Goal: Transaction & Acquisition: Purchase product/service

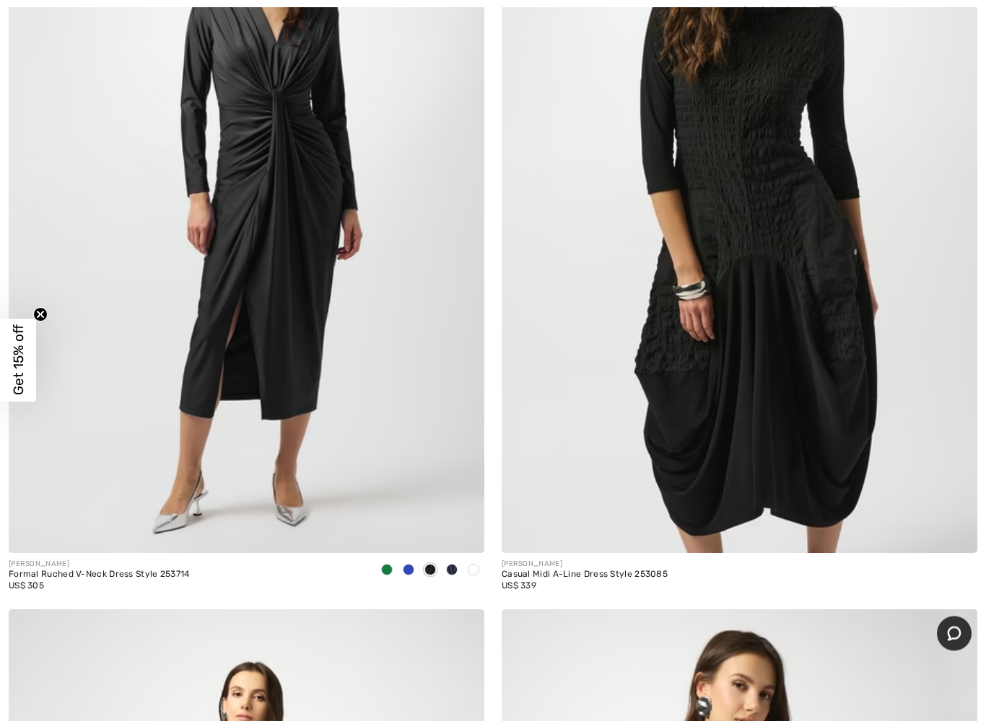
scroll to position [3421, 0]
click at [277, 196] on img at bounding box center [246, 197] width 475 height 714
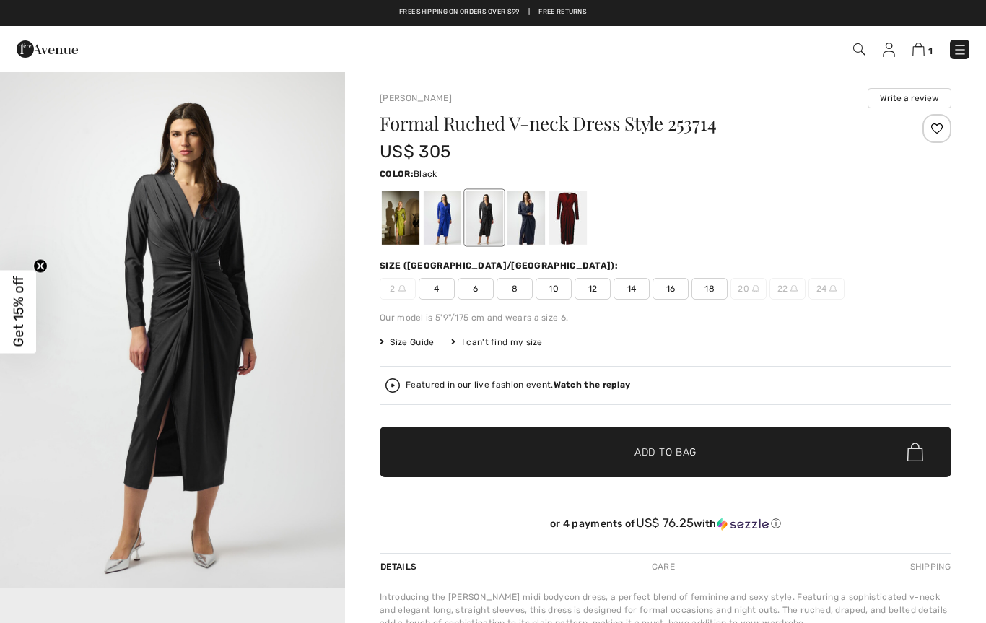
checkbox input "true"
click at [527, 211] on div at bounding box center [526, 217] width 38 height 54
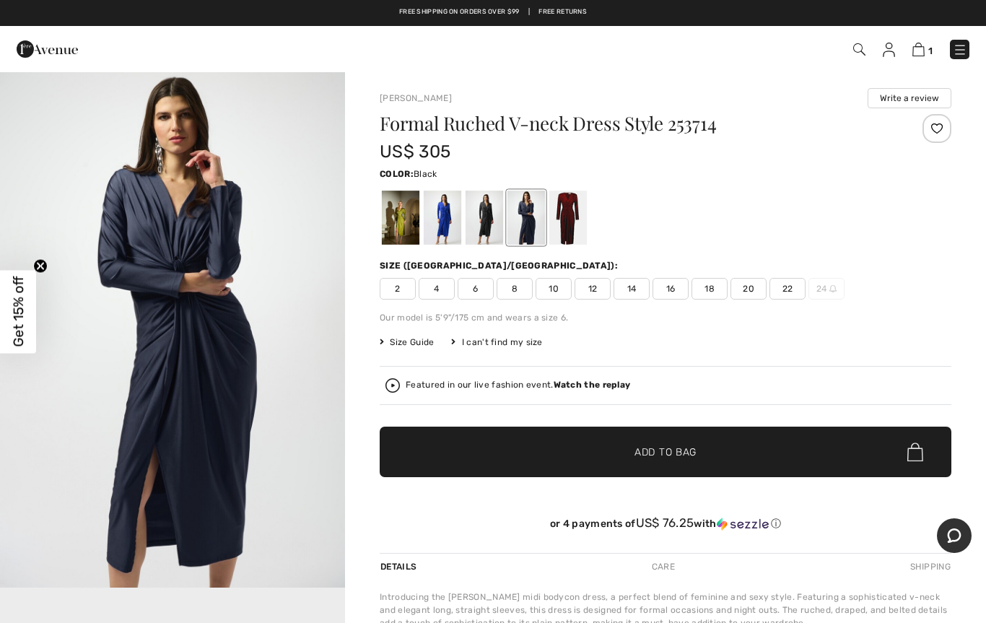
click at [481, 211] on div at bounding box center [484, 217] width 38 height 54
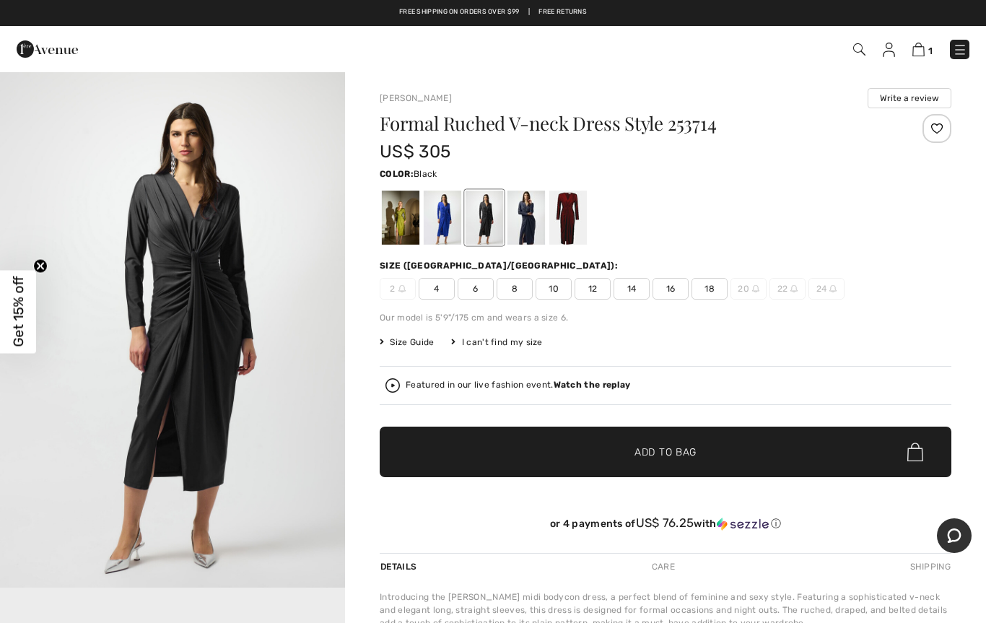
click at [597, 288] on span "12" at bounding box center [592, 289] width 36 height 22
click at [668, 442] on span "✔ Added to Bag Add to Bag" at bounding box center [665, 451] width 571 height 51
click at [904, 33] on div "2 Added to Bag Joseph Ribkoff Formal Ruched V-neck Dress Style 253714 US$ 305 C…" at bounding box center [493, 49] width 986 height 46
click at [919, 48] on img at bounding box center [917, 50] width 12 height 14
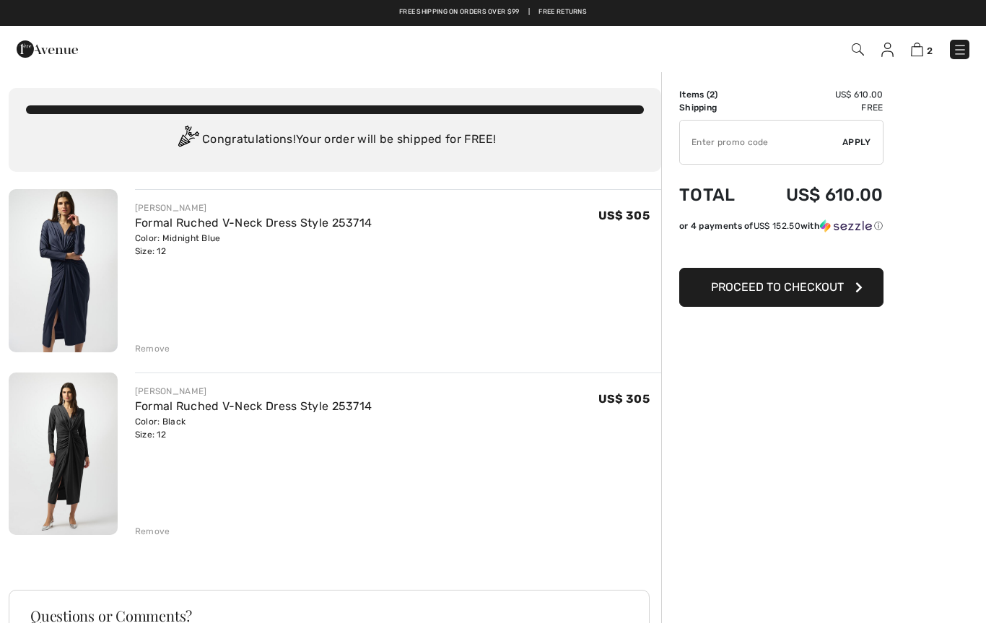
click at [146, 342] on div "Remove" at bounding box center [152, 348] width 35 height 13
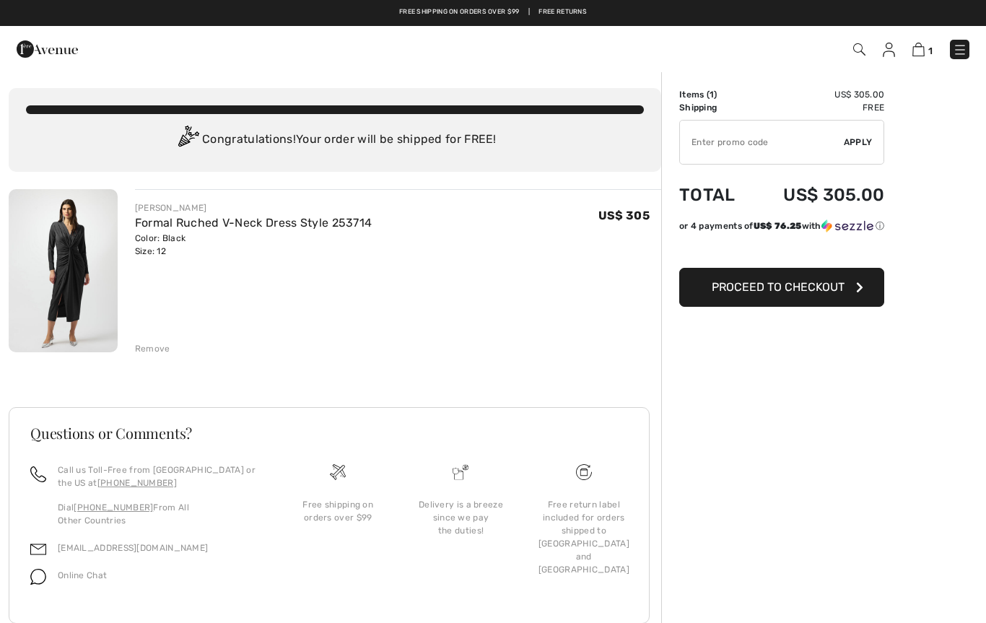
click at [809, 286] on span "Proceed to Checkout" at bounding box center [777, 287] width 133 height 14
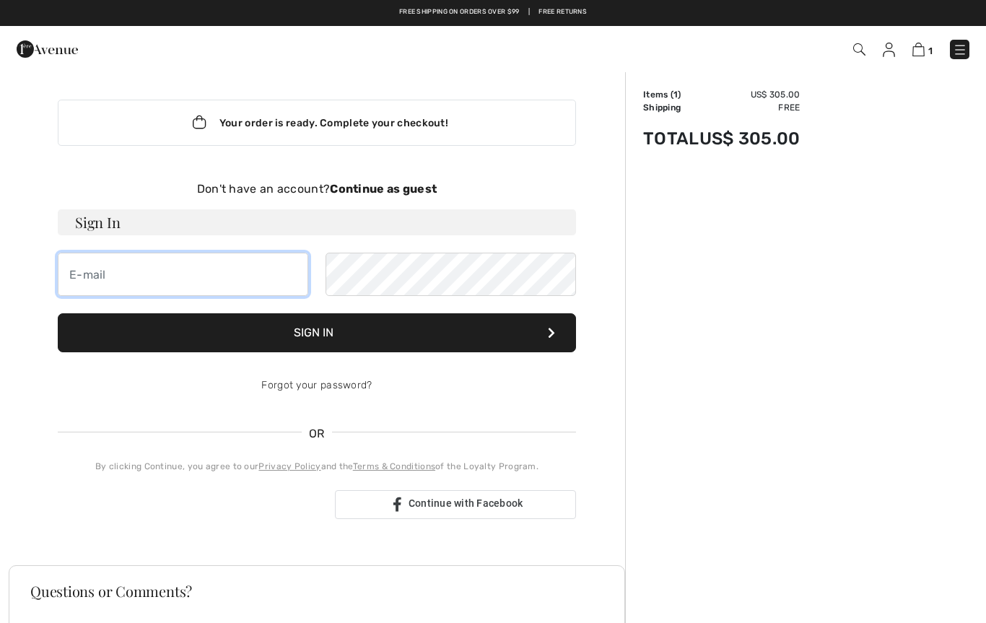
click at [96, 261] on input "email" at bounding box center [183, 274] width 250 height 43
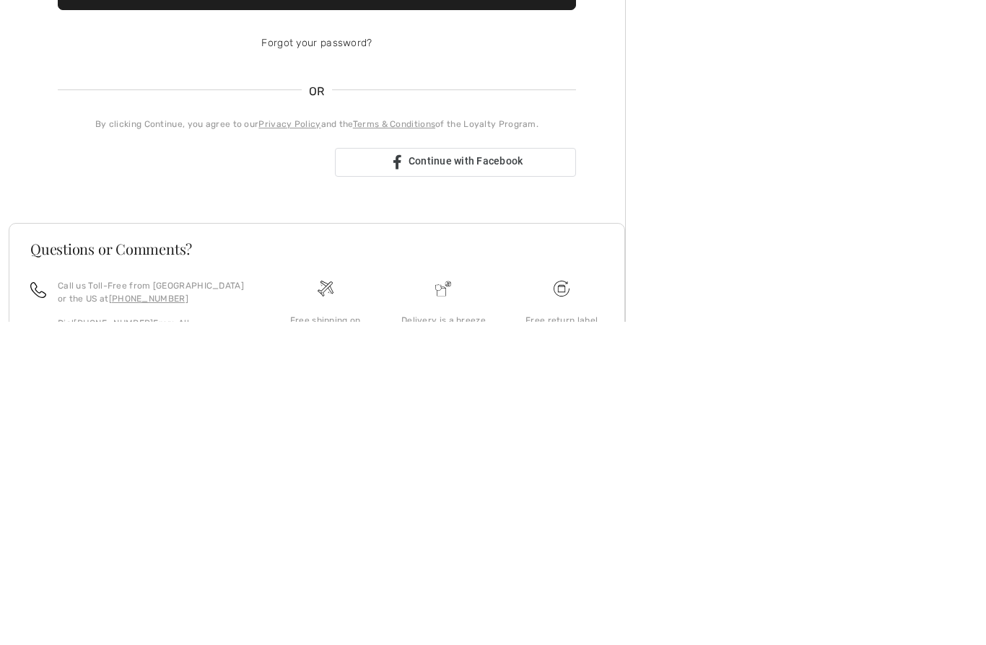
scroll to position [19, 0]
click at [211, 470] on div "Sign in with Google. Opens in new tab" at bounding box center [191, 486] width 266 height 32
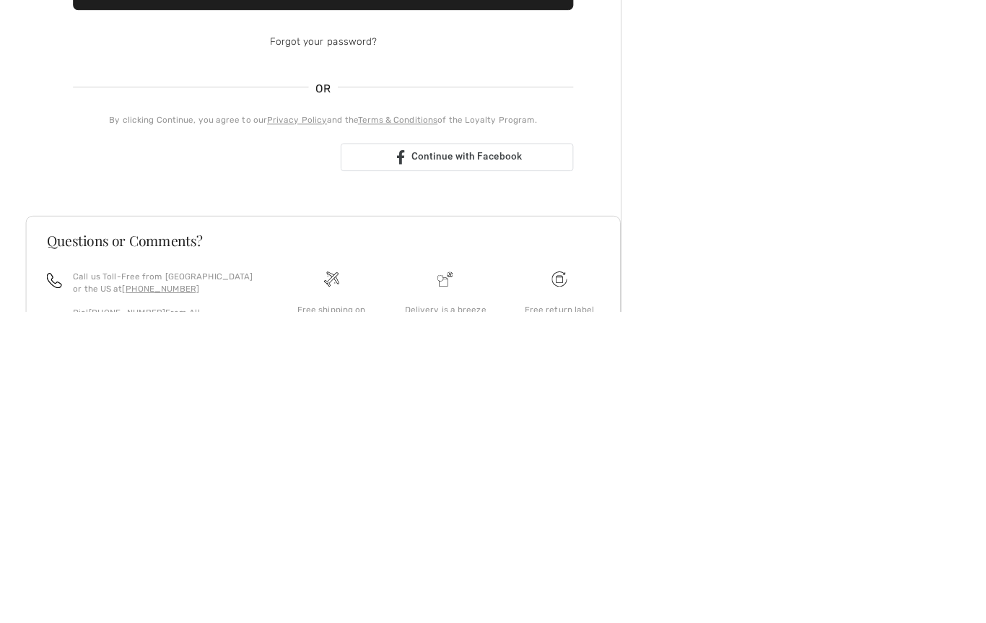
scroll to position [172, 0]
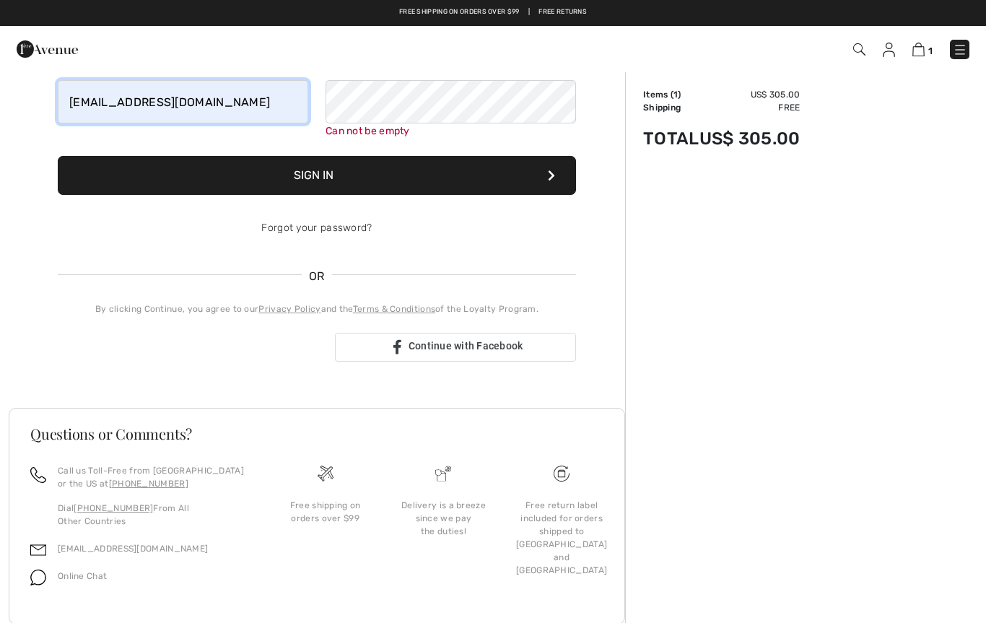
click at [218, 101] on input "ellenjwertheim@gmail.com" at bounding box center [183, 101] width 250 height 43
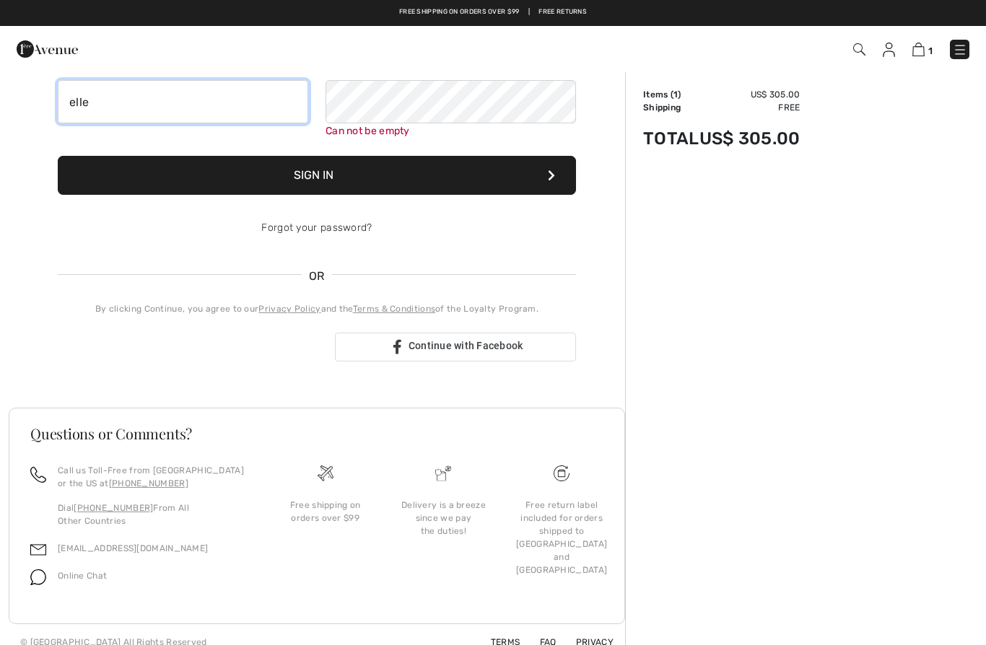
type input "ell"
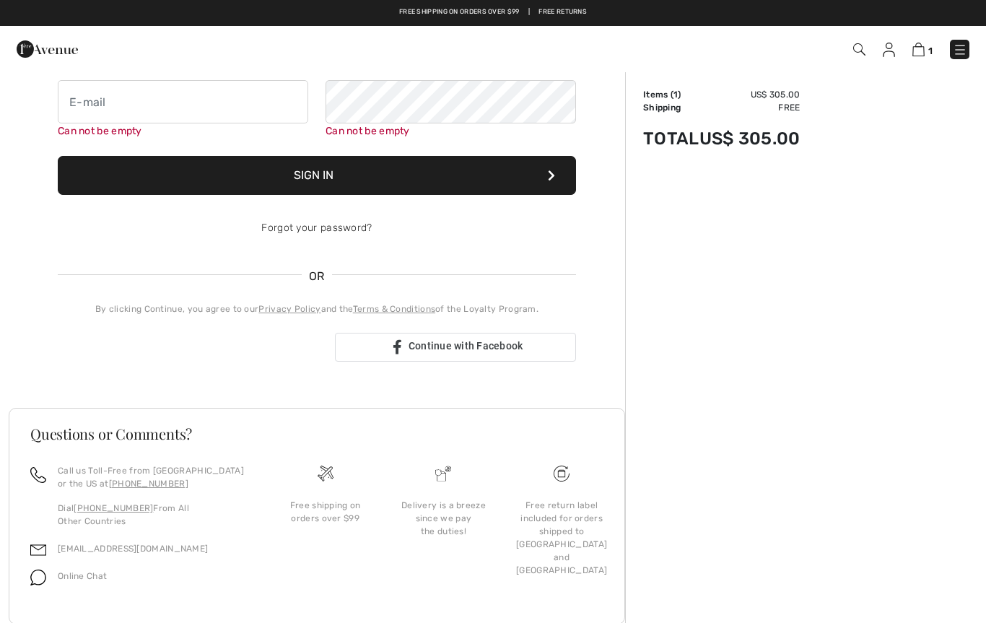
click at [536, 166] on button "Sign In" at bounding box center [317, 175] width 518 height 39
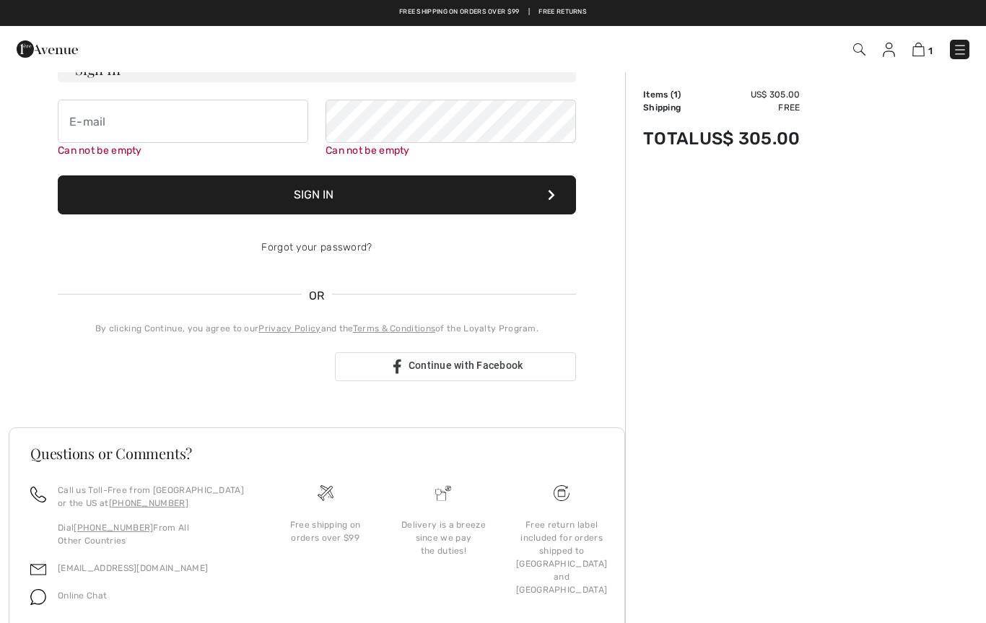
scroll to position [149, 0]
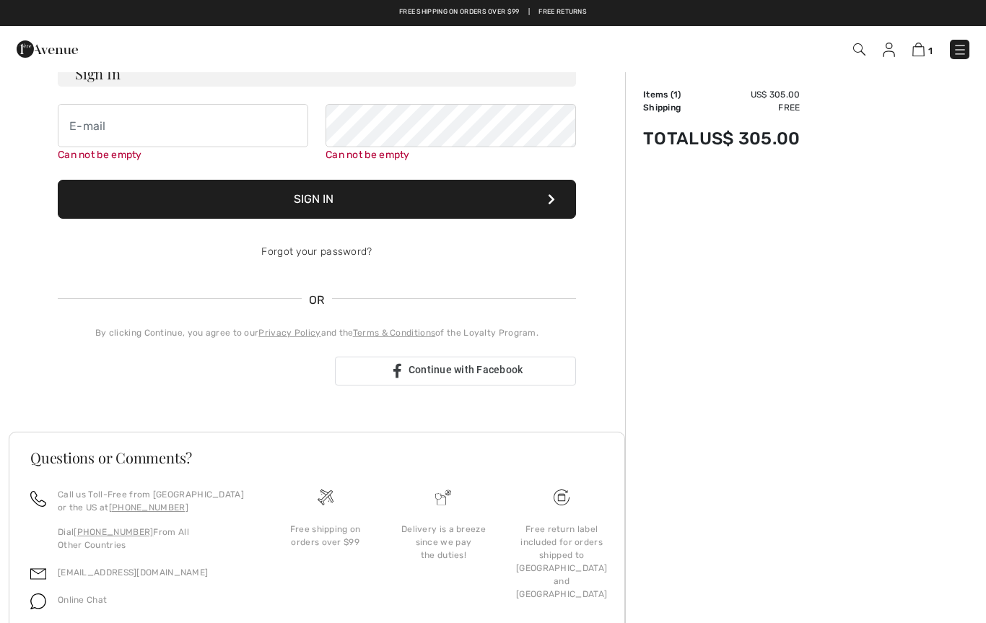
click at [463, 195] on button "Sign In" at bounding box center [317, 199] width 518 height 39
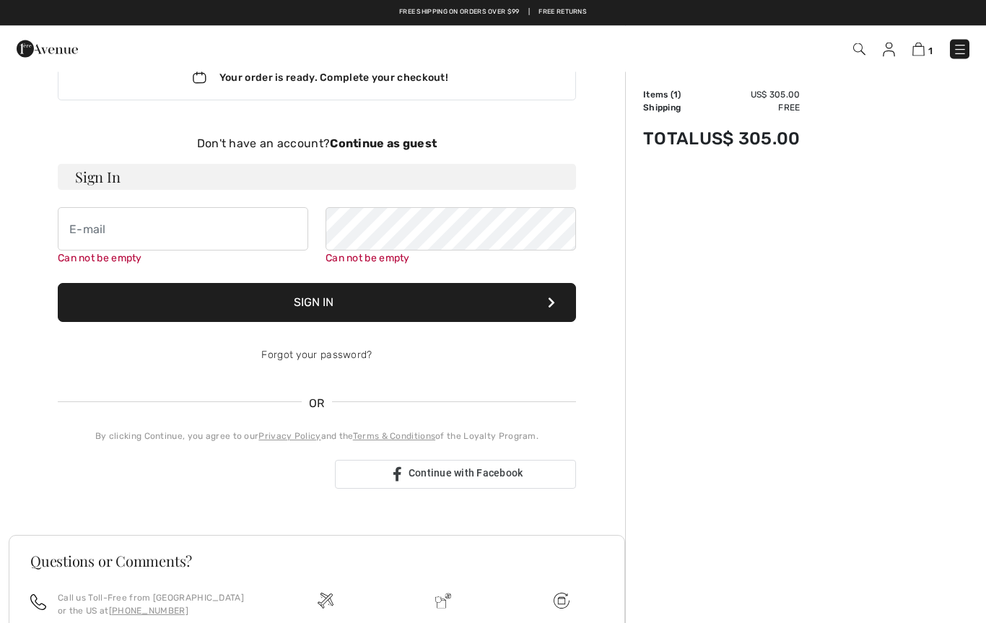
scroll to position [0, 0]
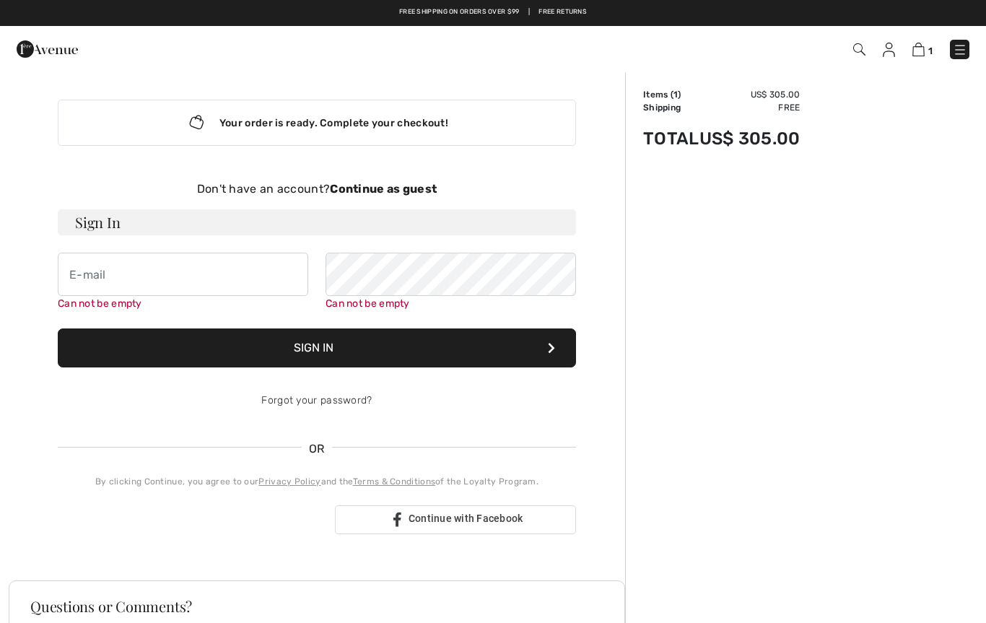
click at [408, 188] on strong "Continue as guest" at bounding box center [383, 189] width 107 height 14
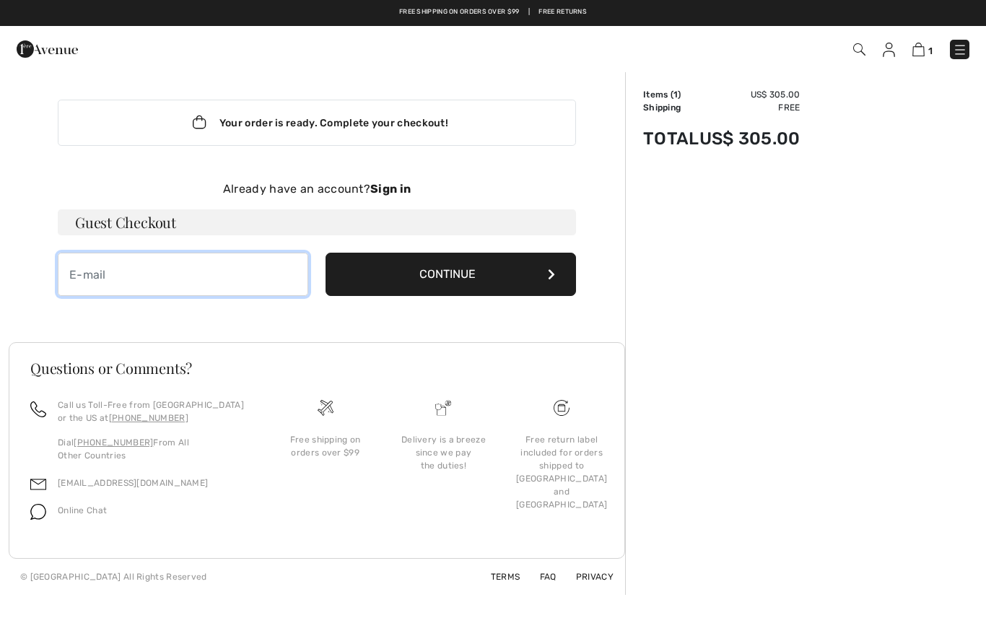
click at [89, 274] on input "email" at bounding box center [183, 274] width 250 height 43
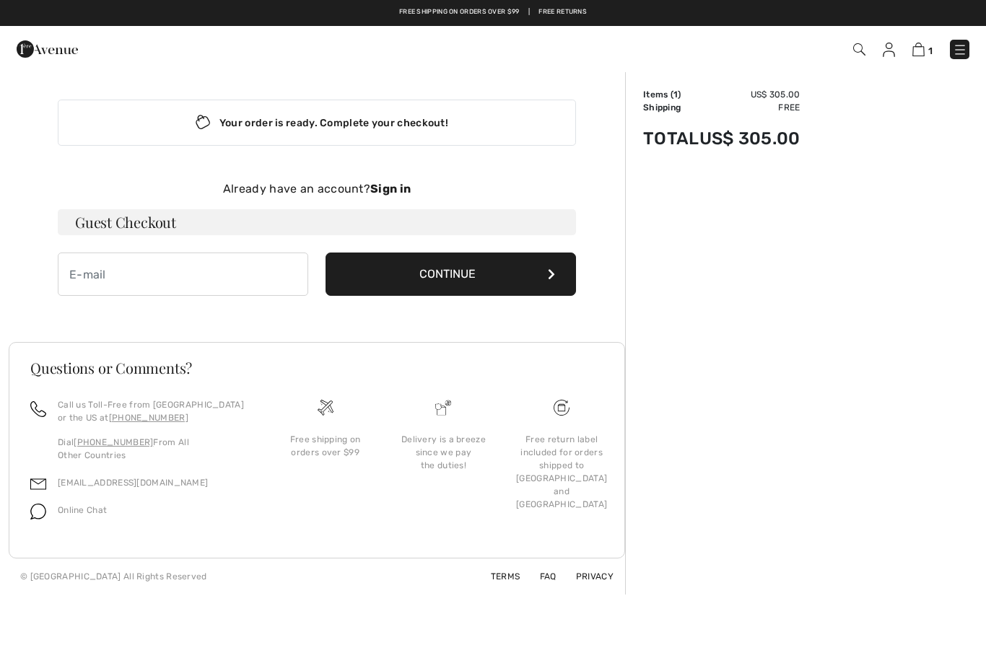
type input "ellenjwertheim@gmail.com"
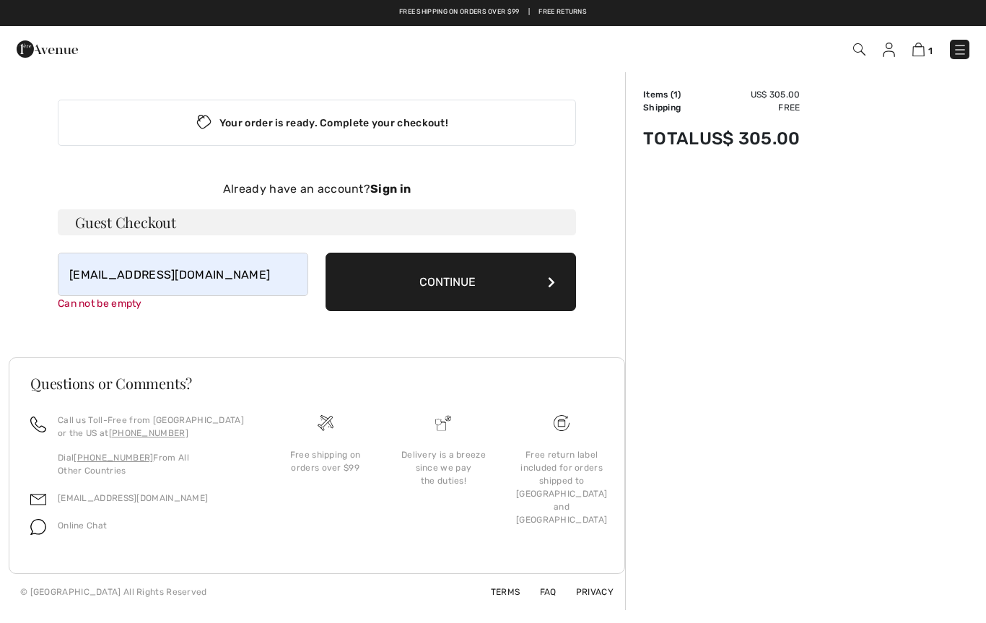
click at [502, 283] on button "Continue" at bounding box center [450, 282] width 250 height 58
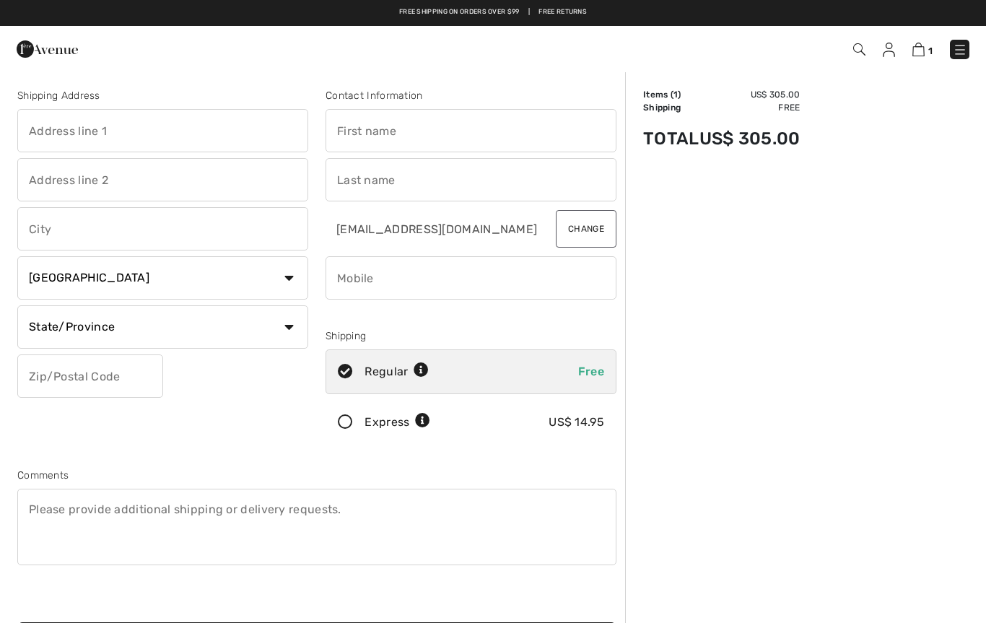
click at [55, 124] on input "text" at bounding box center [162, 130] width 291 height 43
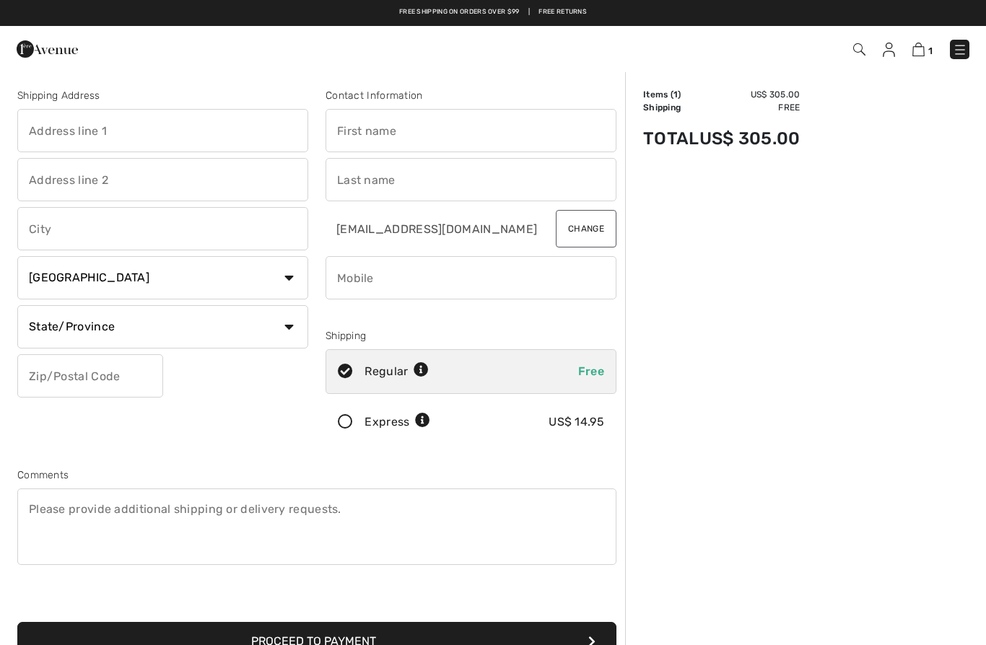
type input "[STREET_ADDRESS][PERSON_NAME]"
type input "Roslyn Heights"
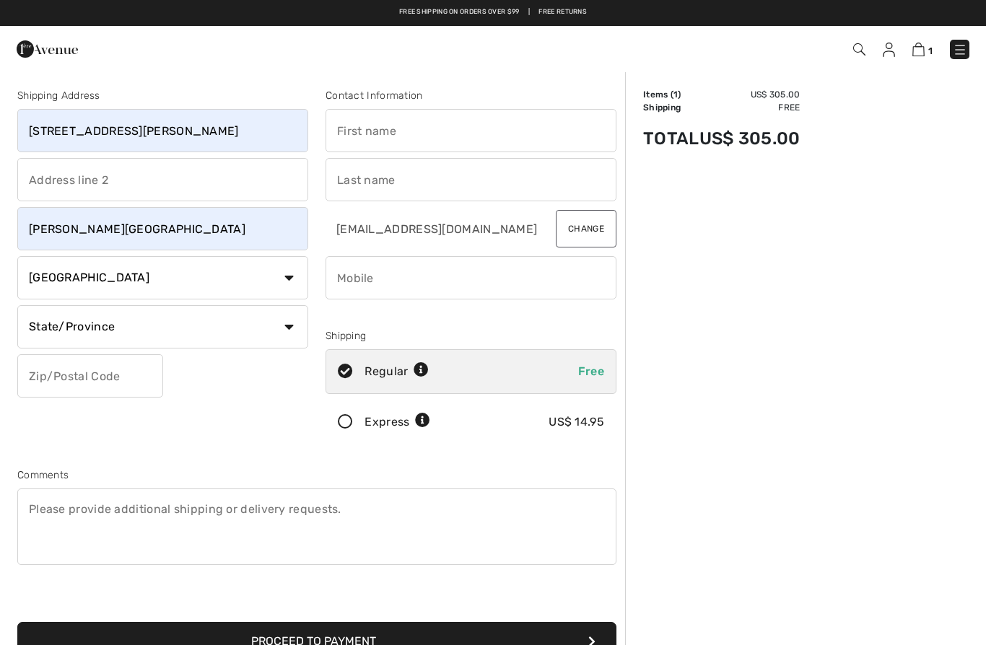
select select "US"
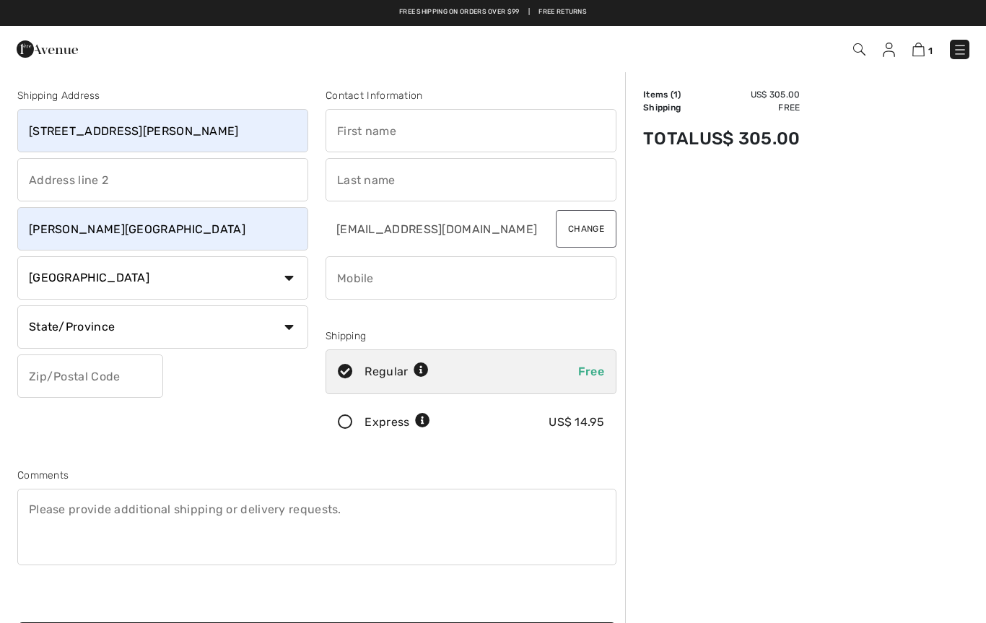
select select "NY"
type input "11577"
type input "Ellen"
type input "Wertheim"
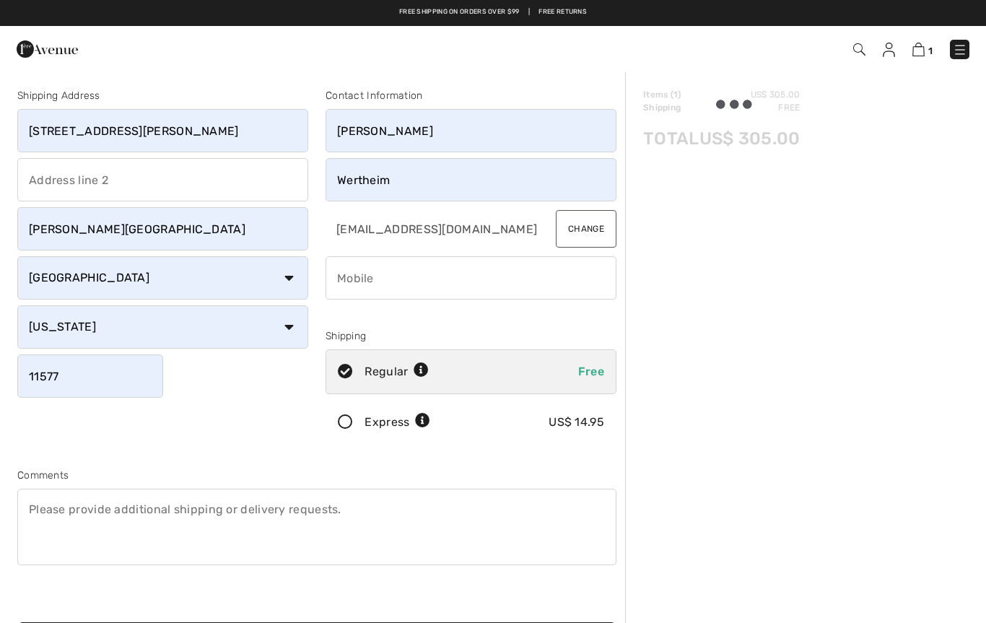
type input "5169723419"
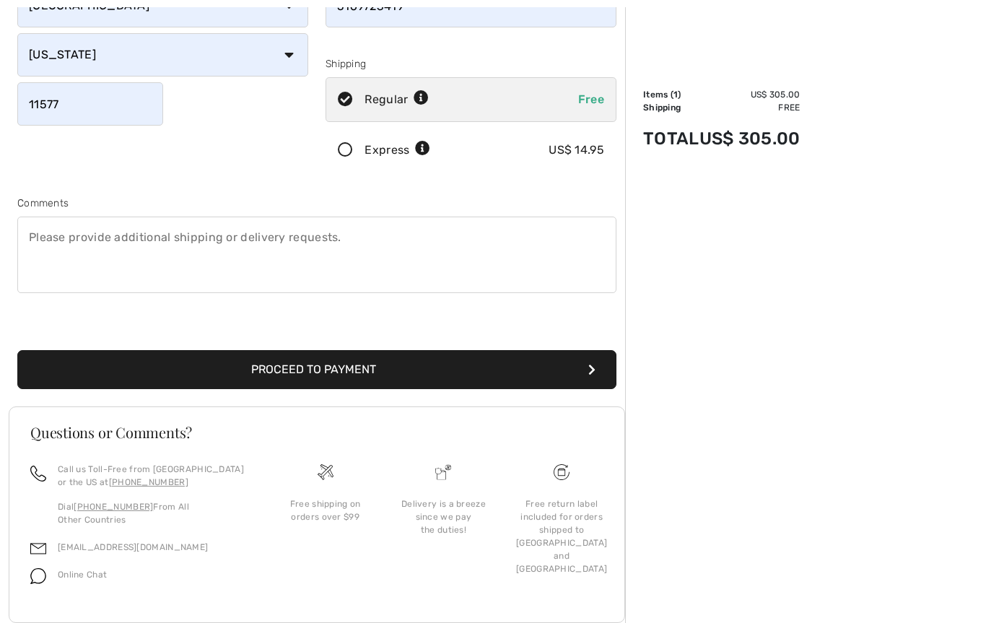
scroll to position [308, 0]
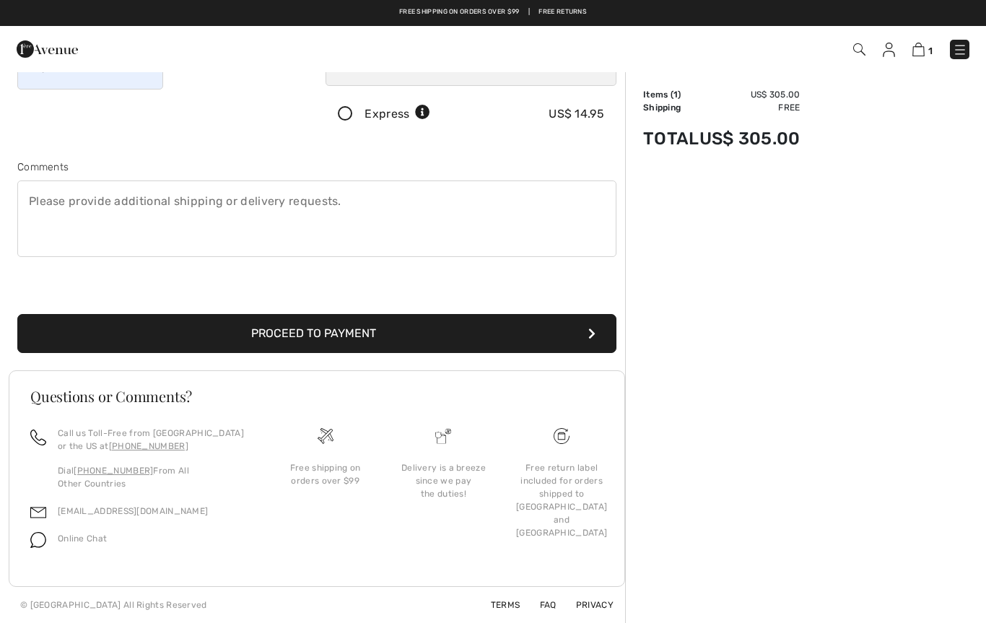
click at [386, 323] on button "Proceed to Payment" at bounding box center [316, 333] width 599 height 39
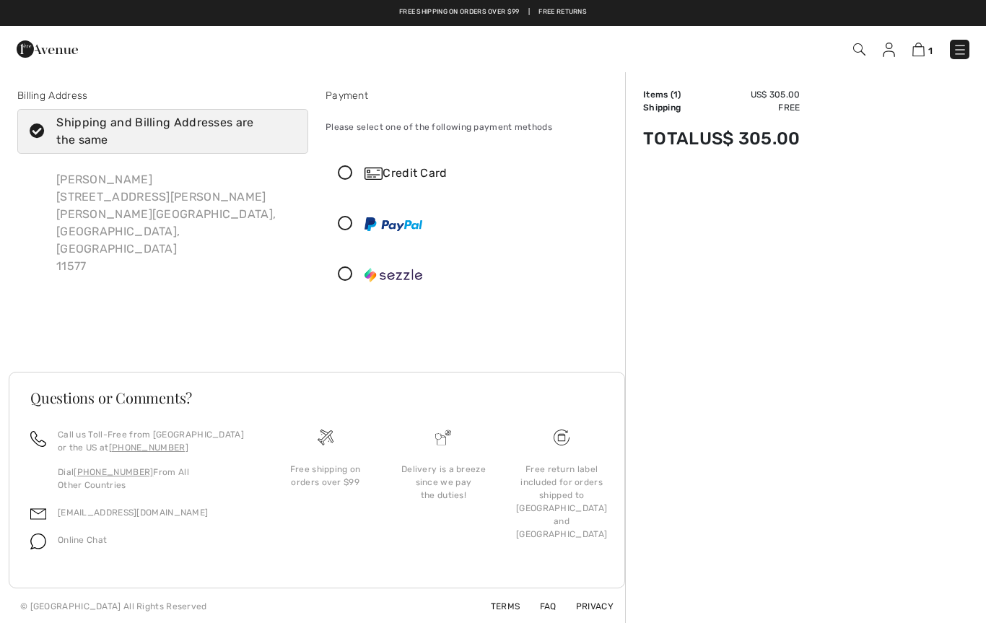
click at [345, 162] on div "Credit Card" at bounding box center [470, 173] width 289 height 43
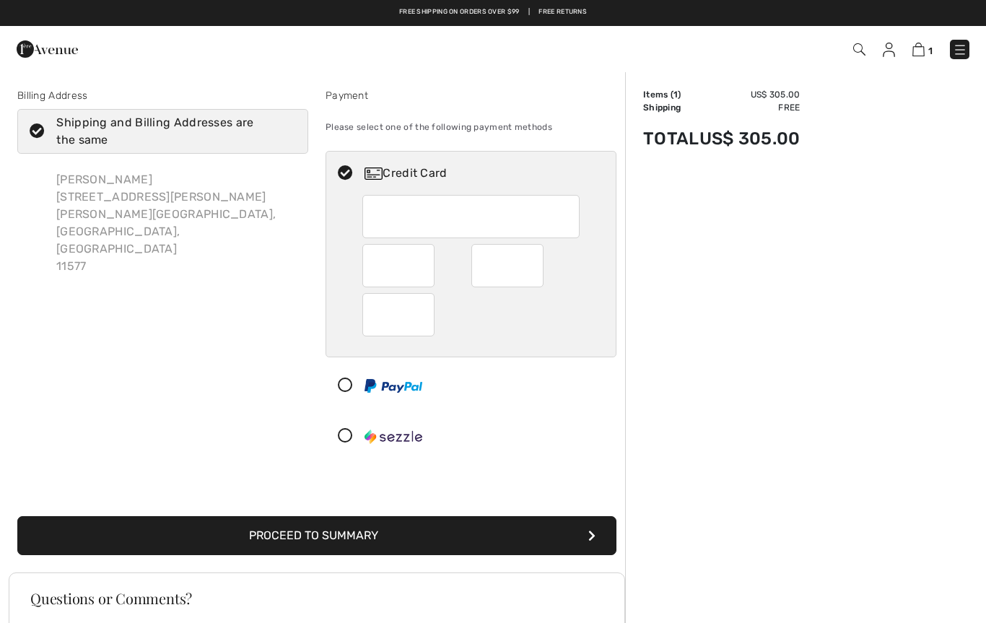
click at [341, 387] on icon at bounding box center [345, 385] width 38 height 15
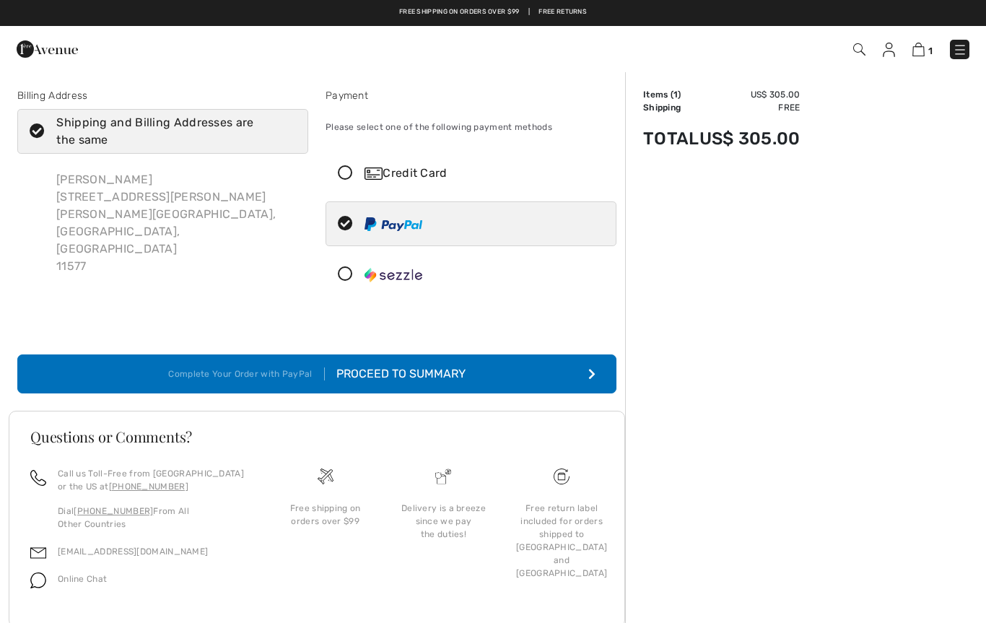
click at [452, 371] on div "Proceed to Summary" at bounding box center [395, 373] width 141 height 17
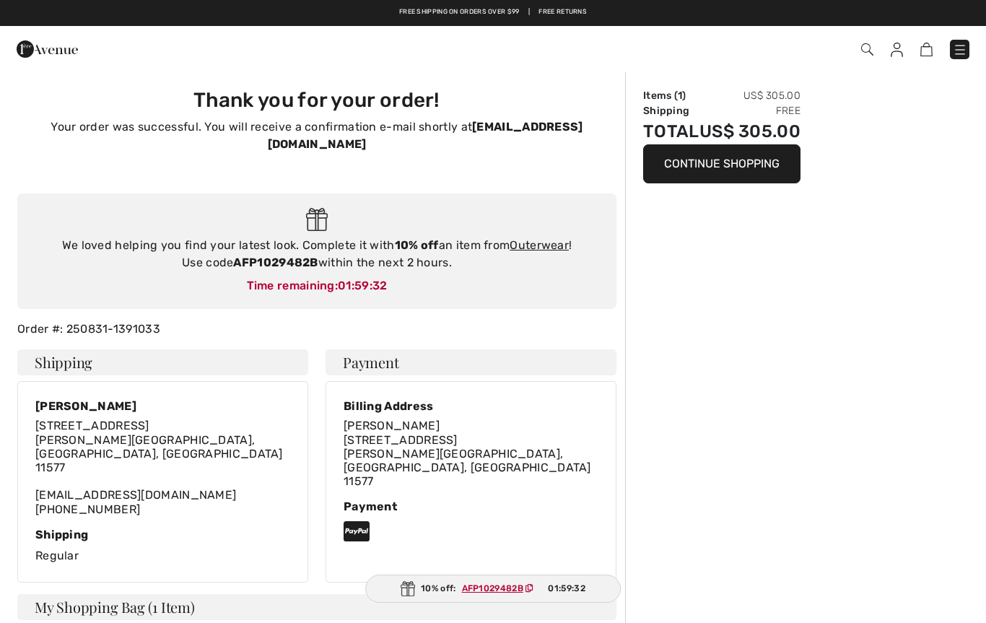
type input "[PERSON_NAME]"
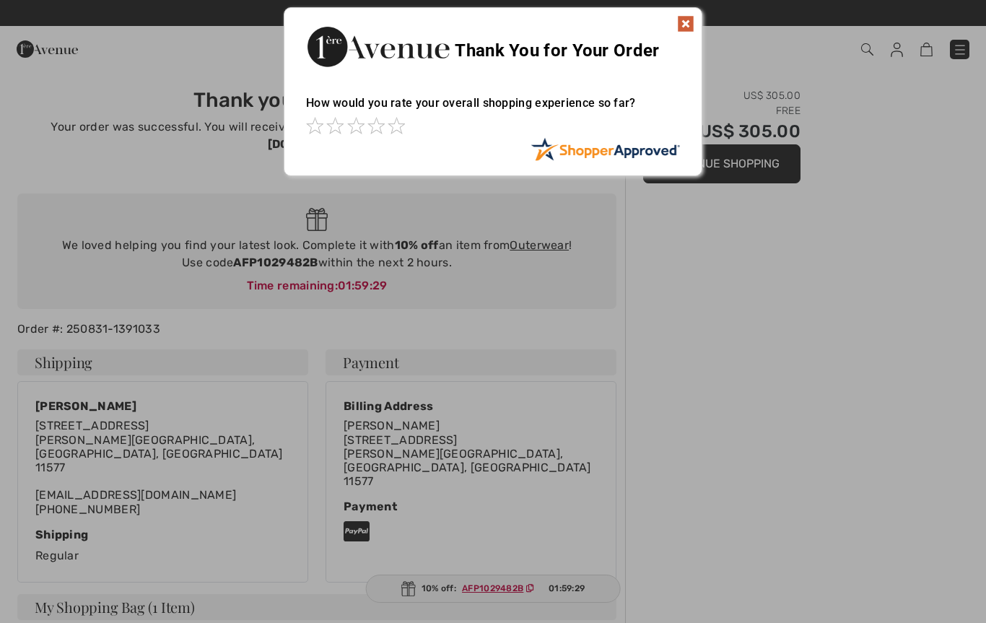
click at [395, 131] on span at bounding box center [395, 125] width 17 height 17
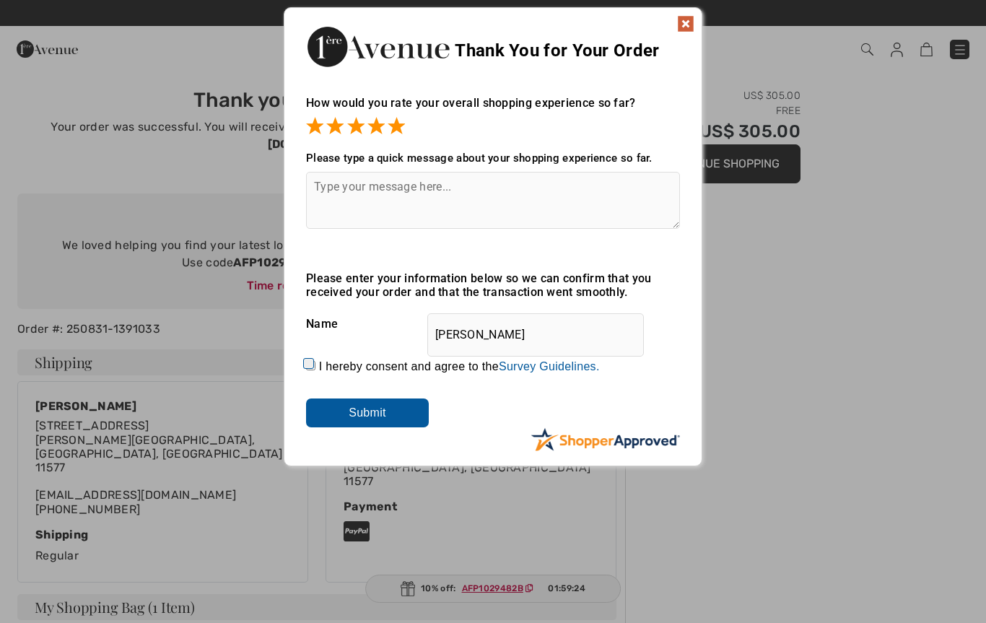
click at [335, 180] on textarea at bounding box center [493, 200] width 374 height 57
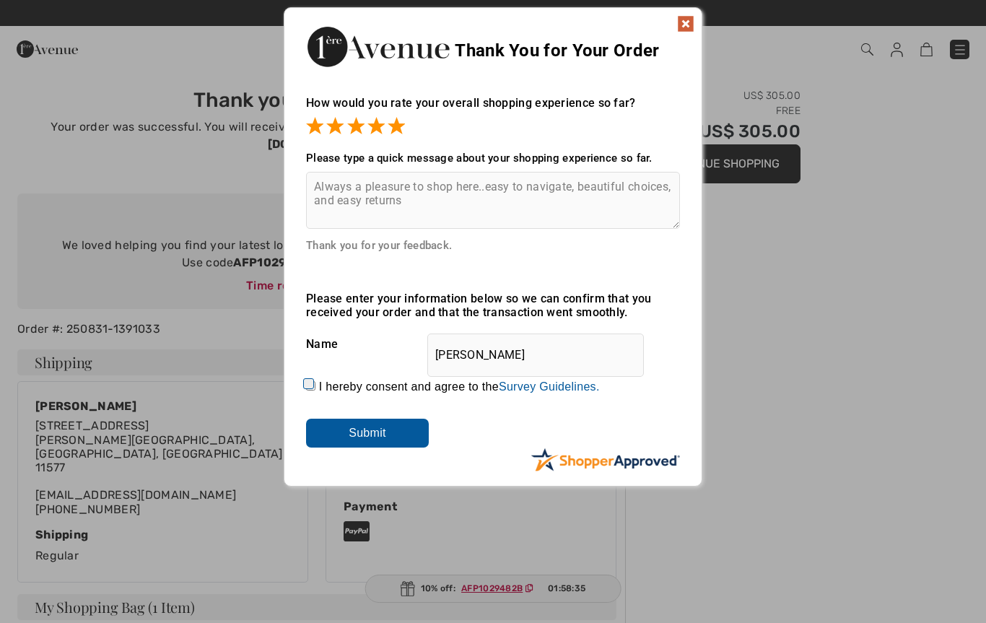
type textarea "Always a pleasure to shop here..easy to navigate, beautiful choices, and easy r…"
click at [387, 431] on input "Submit" at bounding box center [367, 432] width 123 height 29
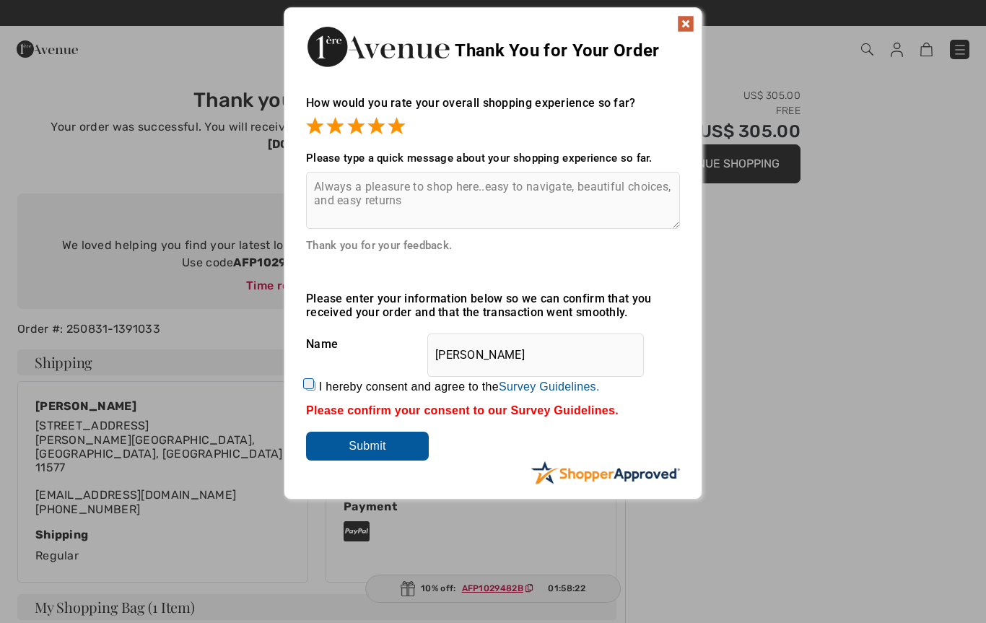
click at [386, 449] on input "Submit" at bounding box center [367, 445] width 123 height 29
click at [384, 444] on input "Submit" at bounding box center [367, 445] width 123 height 29
click at [538, 350] on input "[PERSON_NAME]" at bounding box center [535, 354] width 216 height 43
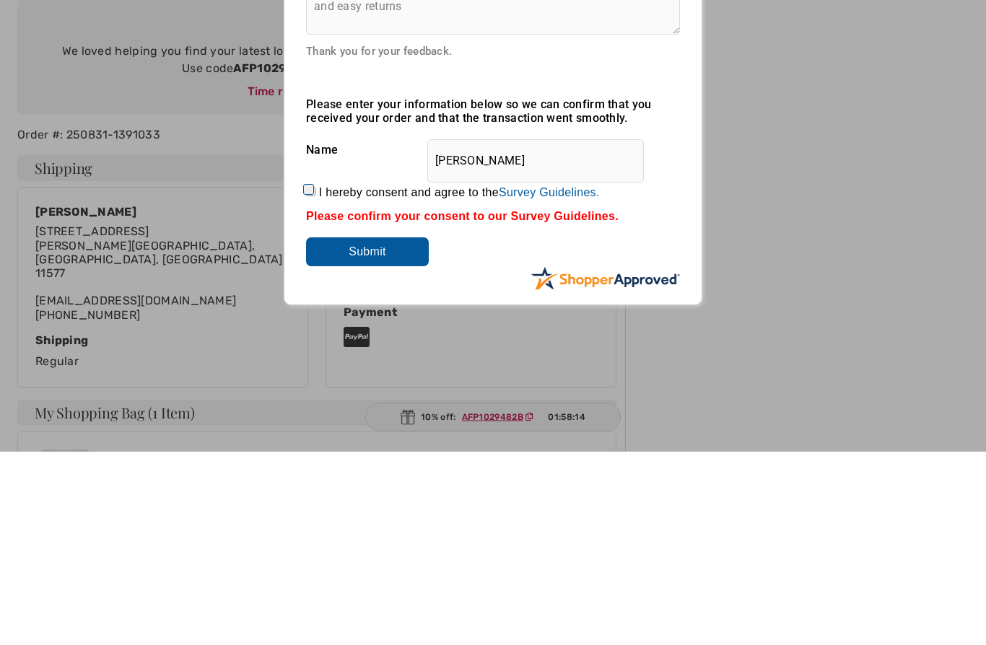
click at [391, 431] on input "Submit" at bounding box center [367, 445] width 123 height 29
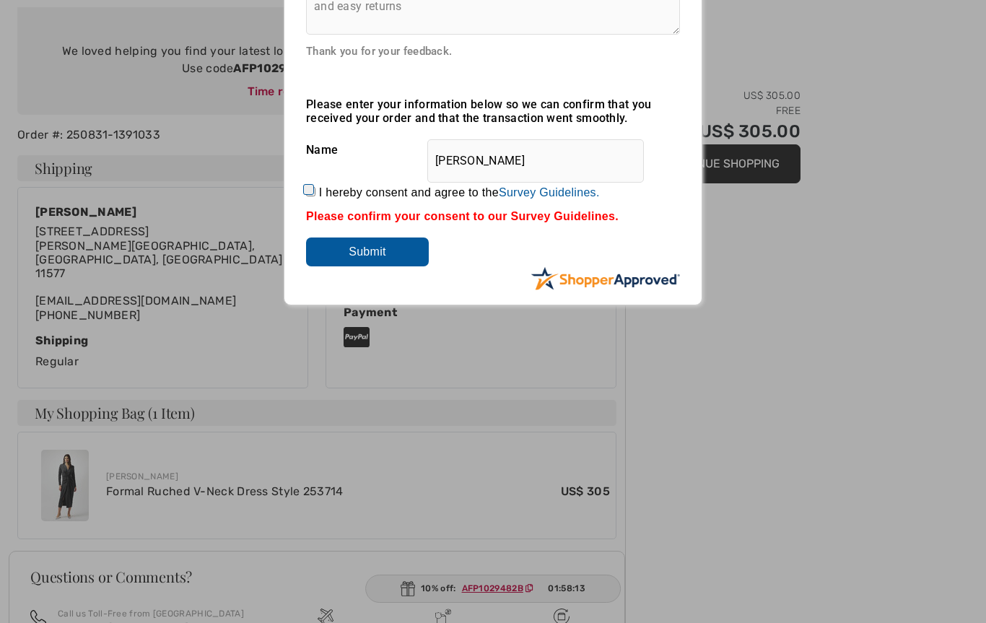
click at [382, 255] on input "Submit" at bounding box center [367, 251] width 123 height 29
click at [377, 255] on input "Submit" at bounding box center [367, 251] width 123 height 29
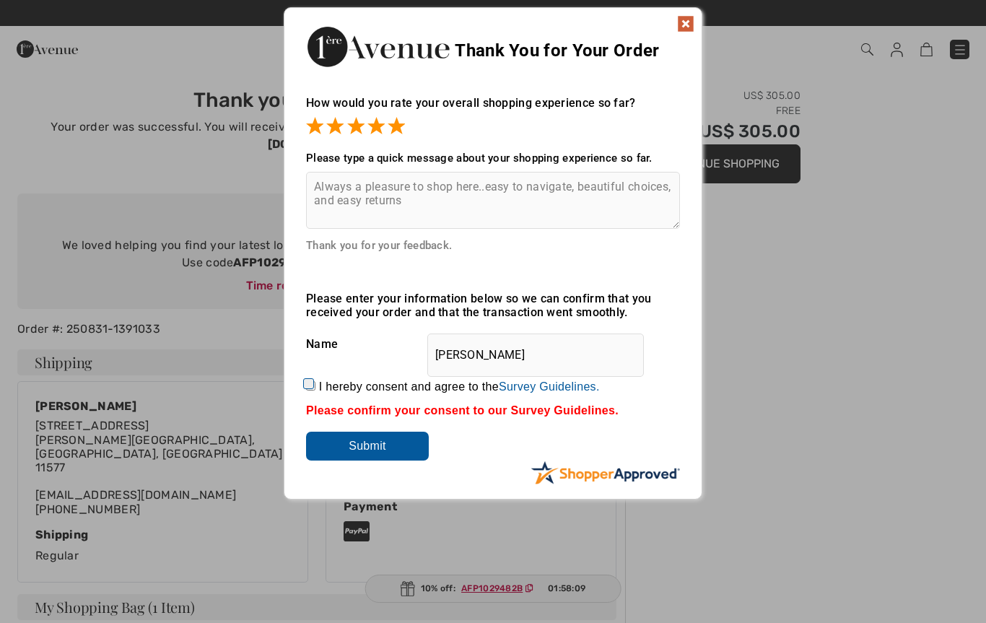
click at [701, 12] on div "Thank You for Your Order" at bounding box center [492, 45] width 417 height 74
click at [691, 25] on img at bounding box center [685, 23] width 17 height 17
